Goal: Find specific page/section

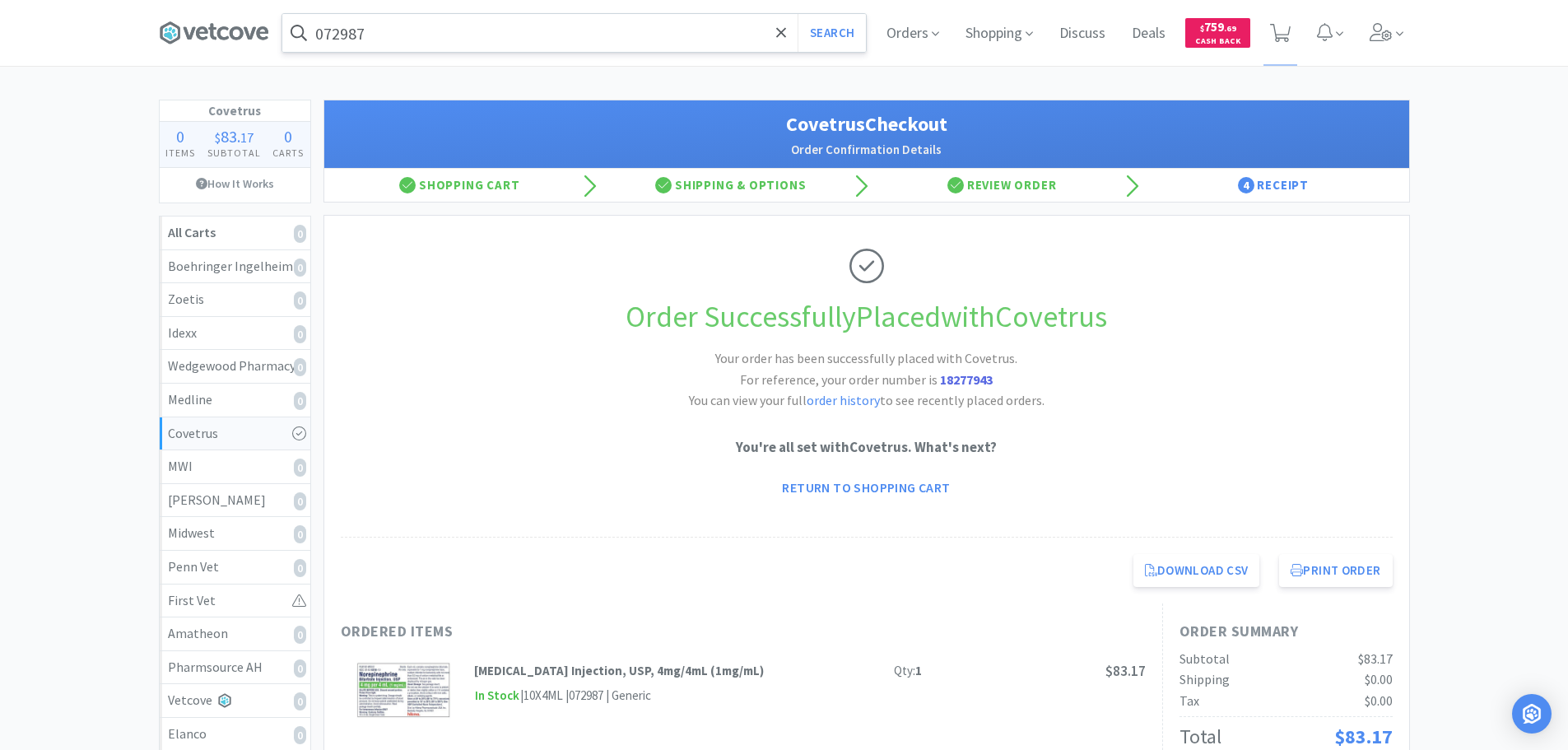
click at [548, 30] on input "072987" at bounding box center [573, 33] width 584 height 38
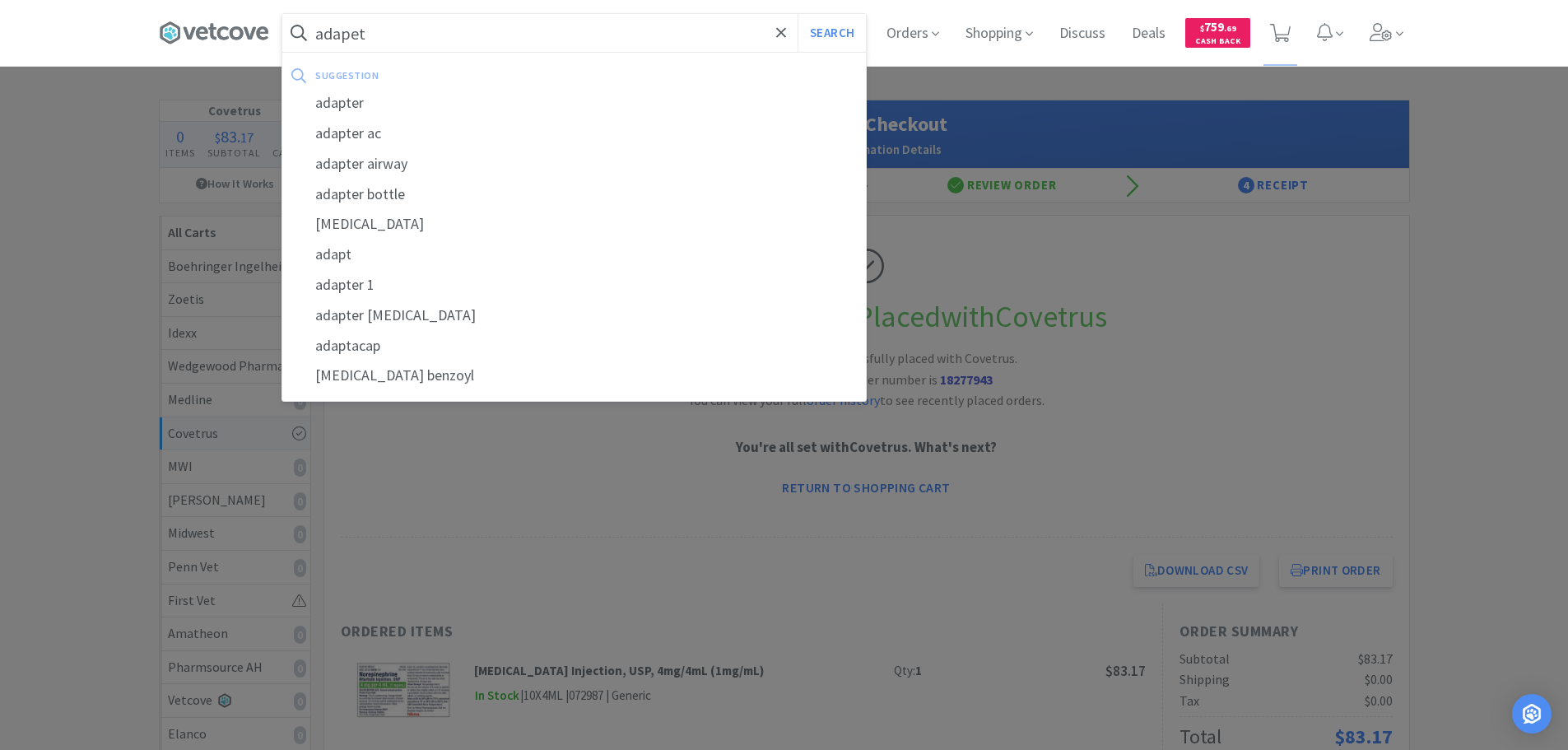
click at [798, 14] on button "Search" at bounding box center [831, 33] width 68 height 38
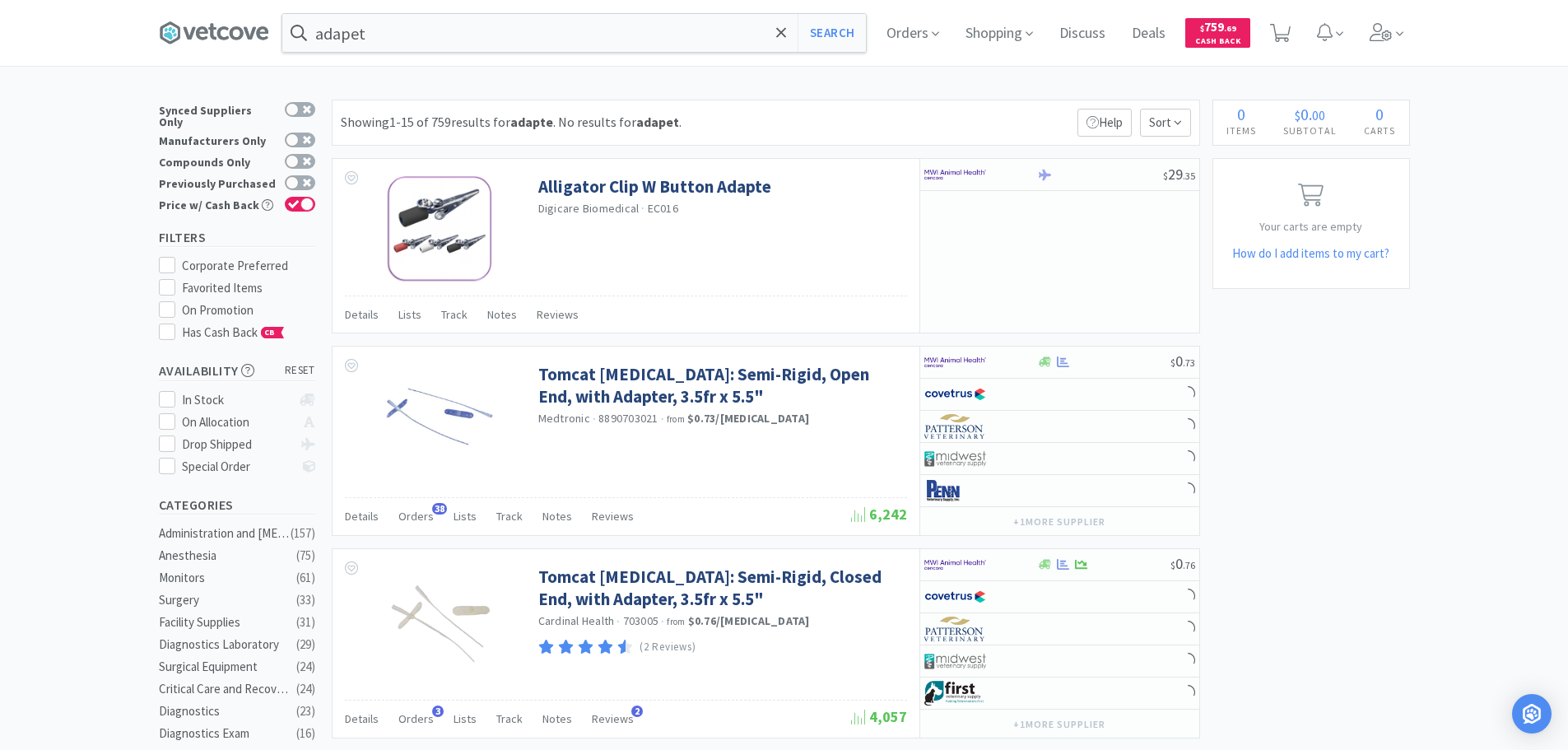
click at [840, 125] on div "Showing 1-15 of 759 results for adapte . No results for adapet . Filters Help S…" at bounding box center [766, 123] width 868 height 46
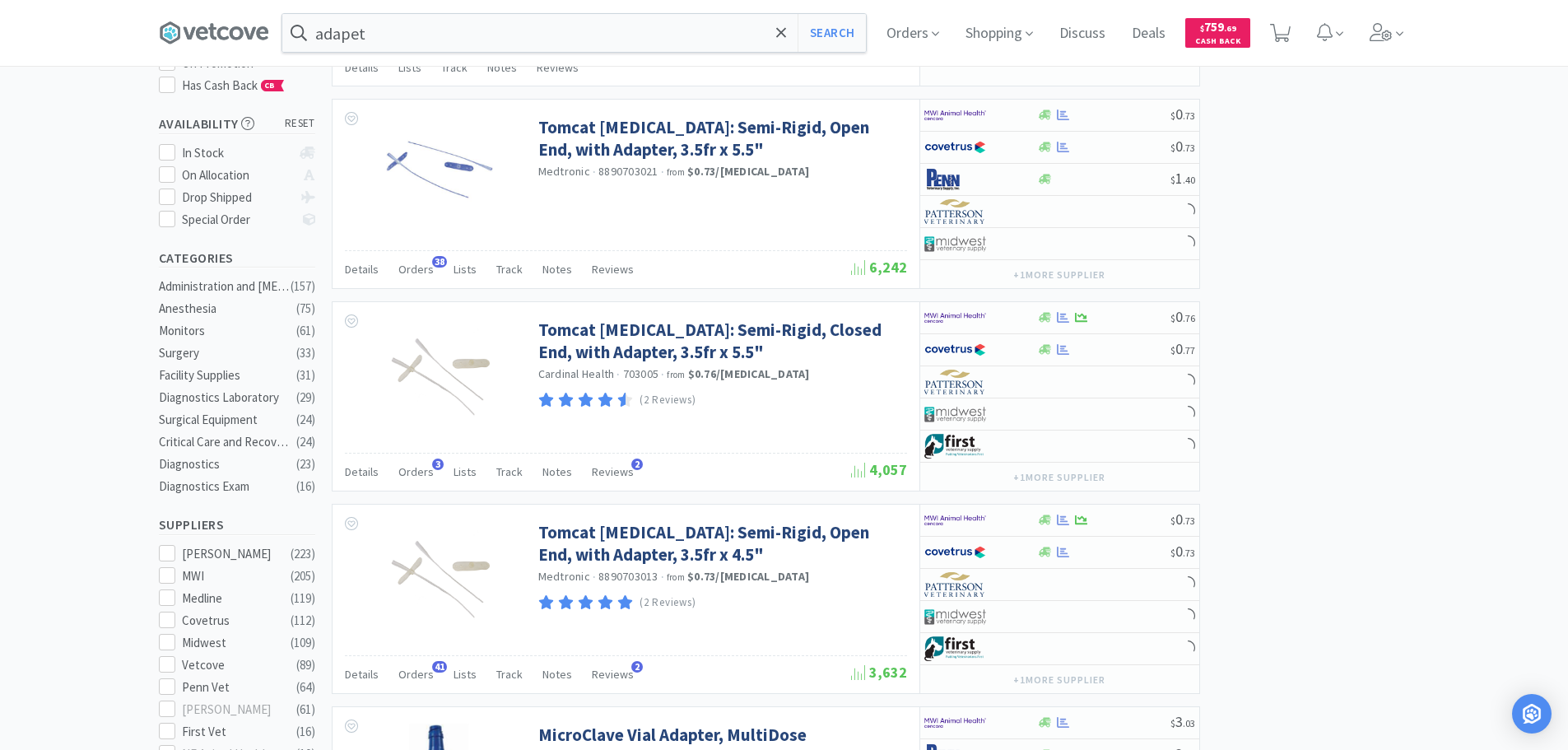
scroll to position [165, 0]
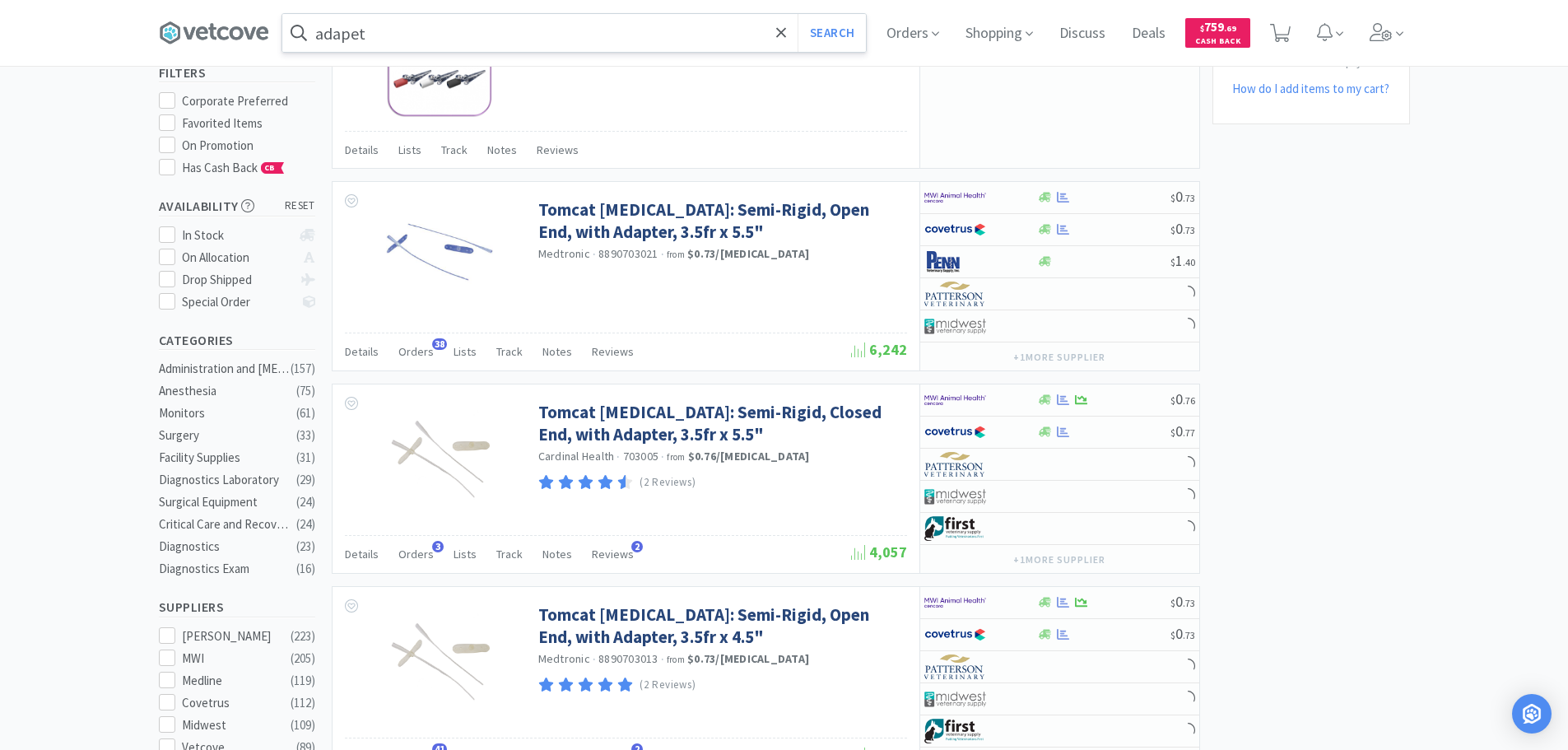
click at [594, 27] on input "adapet" at bounding box center [573, 33] width 584 height 38
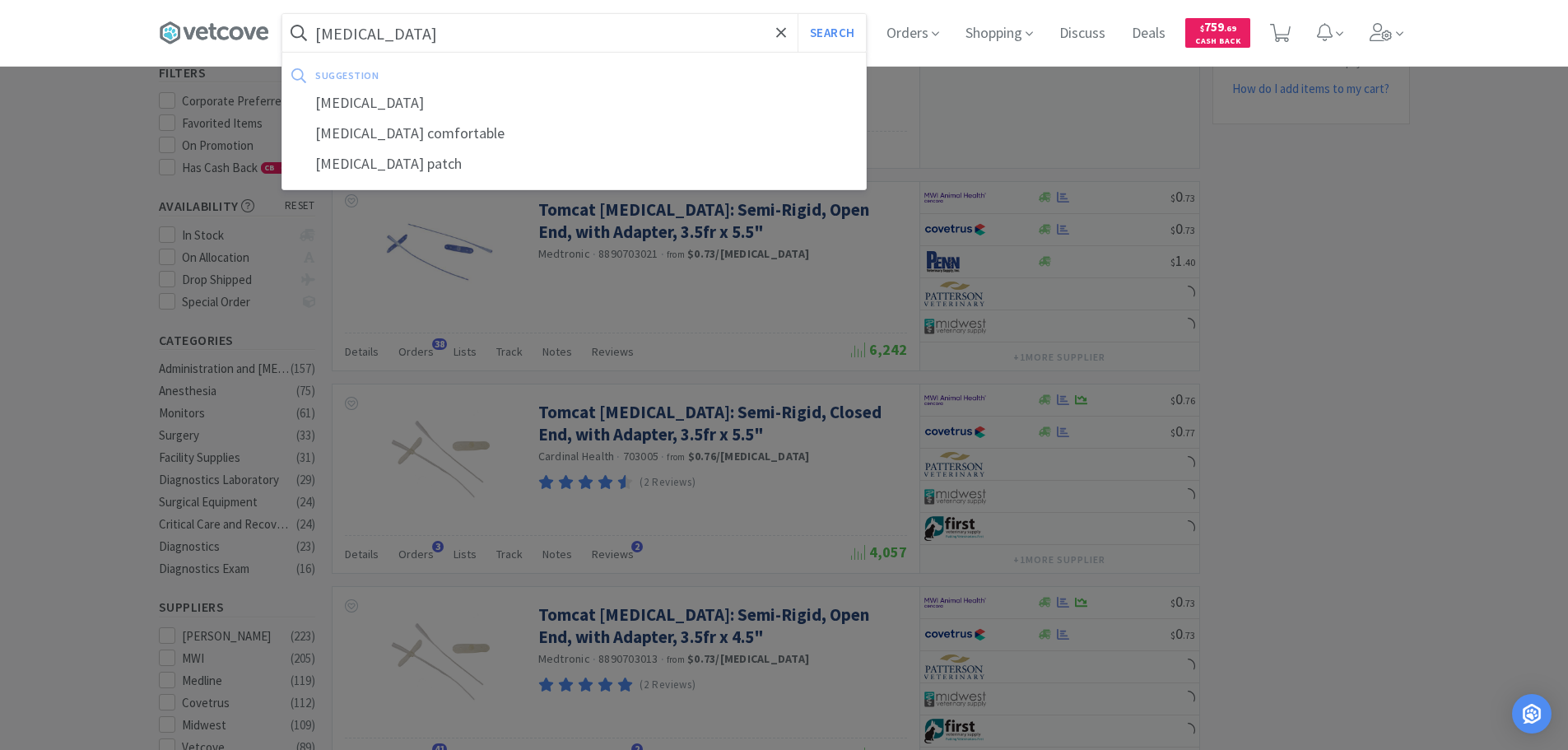
type input "[MEDICAL_DATA]"
click at [798, 14] on button "Search" at bounding box center [831, 33] width 68 height 38
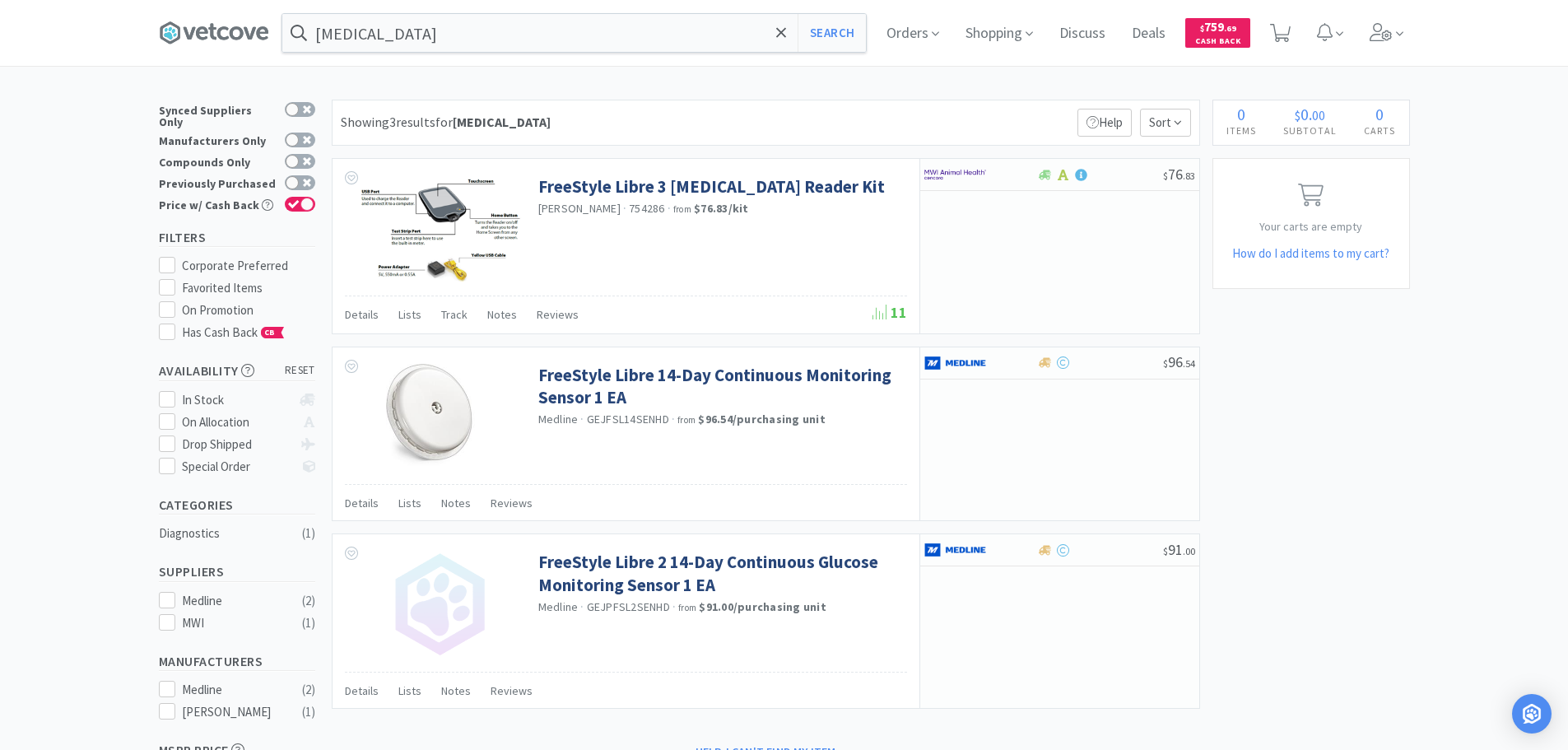
click at [752, 115] on div "Showing 3 results for [MEDICAL_DATA] Filters Help Sort" at bounding box center [766, 123] width 868 height 46
